Goal: Task Accomplishment & Management: Manage account settings

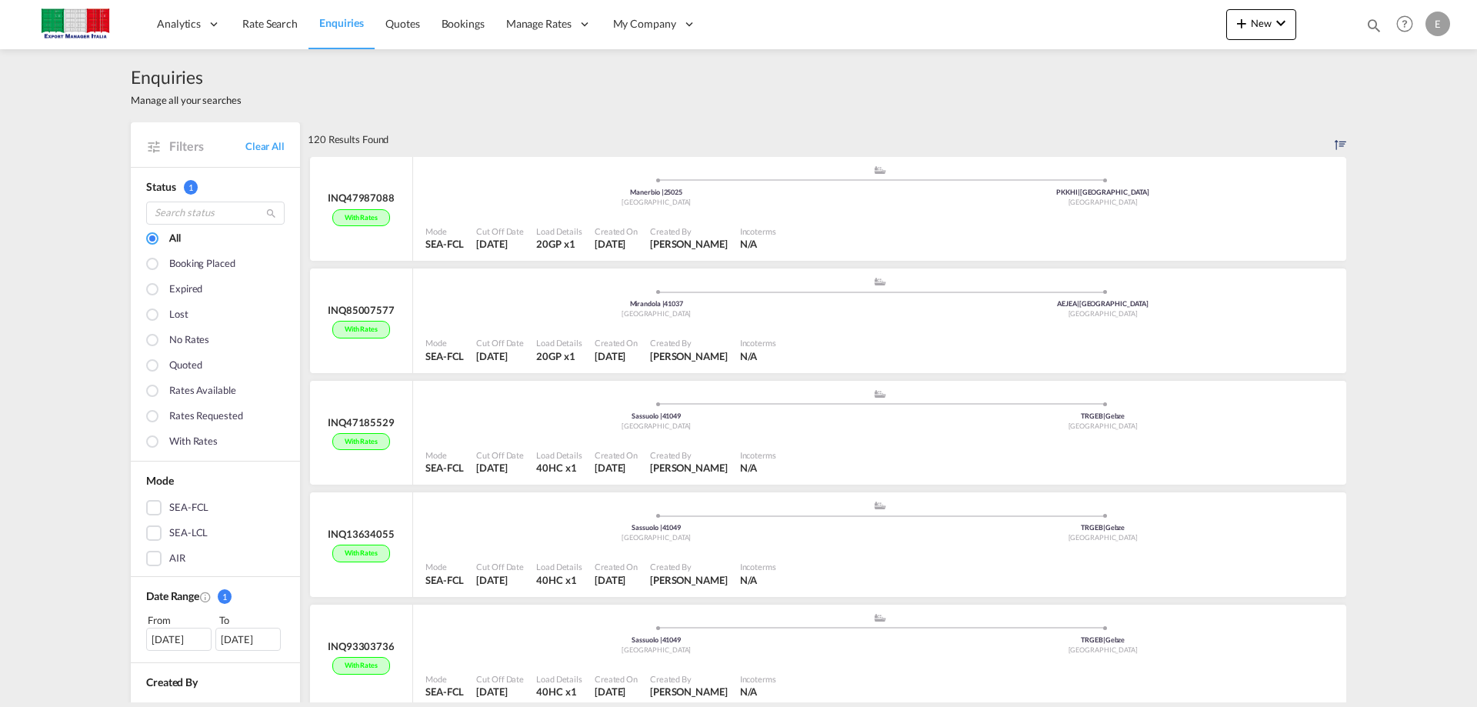
click at [23, 230] on div "Enquiries Manage all your searches Filters Clear All Status 1 All Booking place…" at bounding box center [738, 375] width 1477 height 653
